Goal: Check status

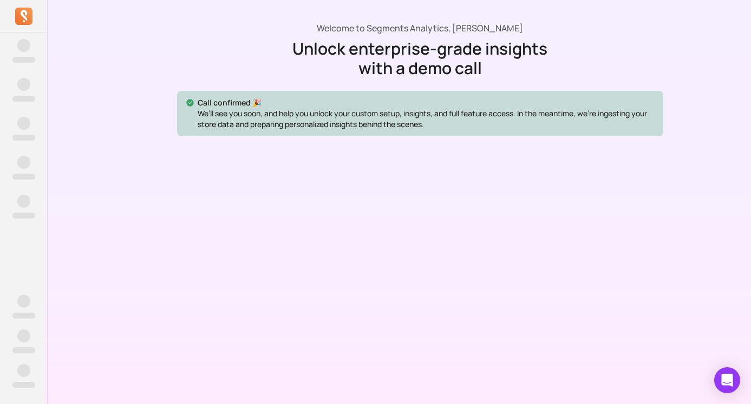
click at [198, 184] on div at bounding box center [420, 272] width 486 height 298
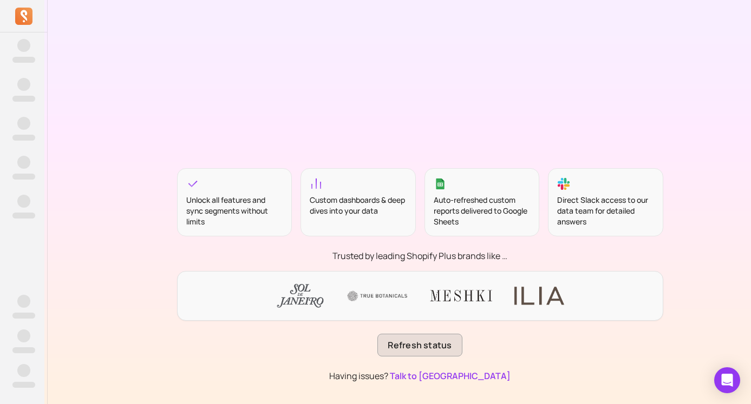
click at [426, 350] on button "Refresh status" at bounding box center [419, 345] width 84 height 23
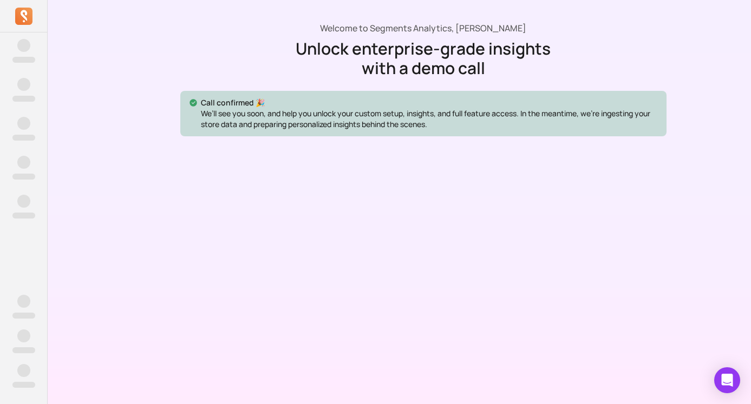
drag, startPoint x: 130, startPoint y: 106, endPoint x: 135, endPoint y: 29, distance: 77.0
click at [130, 104] on div "Welcome to Segments Analytics, Jessica Chu Unlock enterprise-grade insights wit…" at bounding box center [423, 328] width 751 height 657
